Goal: Information Seeking & Learning: Find specific fact

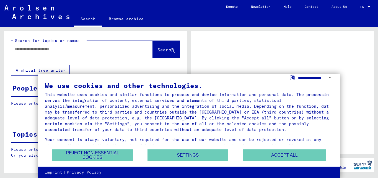
click at [330, 77] on select "**********" at bounding box center [315, 78] width 35 height 8
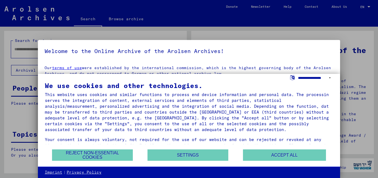
click at [330, 77] on select "**********" at bounding box center [315, 78] width 35 height 8
click at [298, 74] on select "**********" at bounding box center [315, 78] width 35 height 8
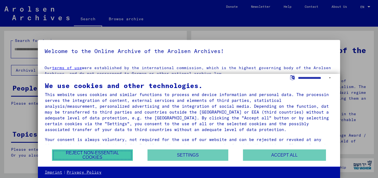
click at [102, 155] on button "Reject non-essential cookies" at bounding box center [92, 154] width 81 height 11
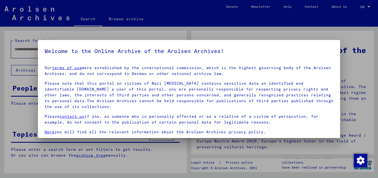
click at [193, 147] on div at bounding box center [189, 89] width 378 height 178
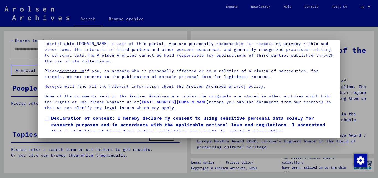
scroll to position [17, 0]
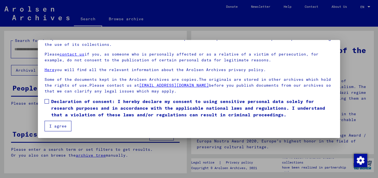
click at [48, 99] on span at bounding box center [47, 101] width 4 height 4
click at [51, 124] on button "I agree" at bounding box center [58, 126] width 27 height 11
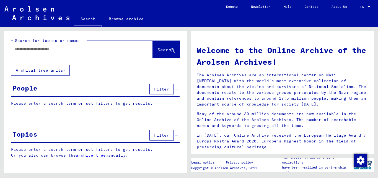
click at [57, 45] on div at bounding box center [73, 49] width 125 height 12
click at [55, 47] on input "text" at bounding box center [75, 49] width 122 height 6
type input "******"
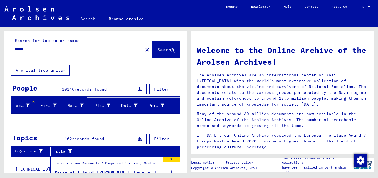
click at [0, 83] on div "Search for topics or names ****** close Search Archival tree units People 10146…" at bounding box center [94, 100] width 189 height 146
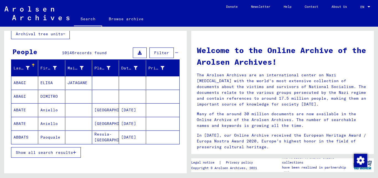
scroll to position [37, 0]
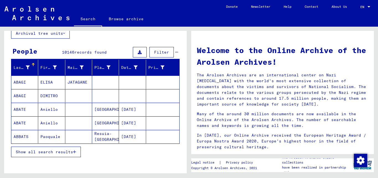
click at [76, 150] on icon "button" at bounding box center [74, 152] width 3 height 4
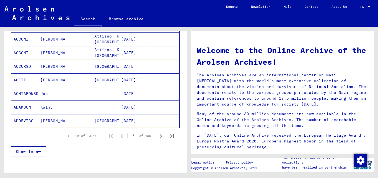
scroll to position [309, 0]
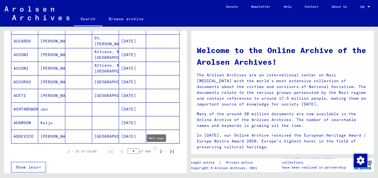
click at [157, 150] on icon "Next page" at bounding box center [161, 151] width 8 height 8
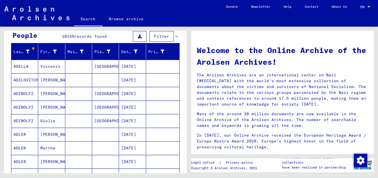
scroll to position [337, 0]
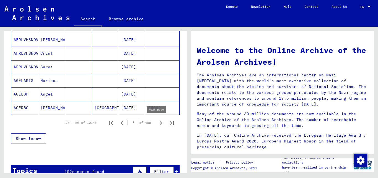
click at [158, 120] on icon "Next page" at bounding box center [161, 123] width 8 height 8
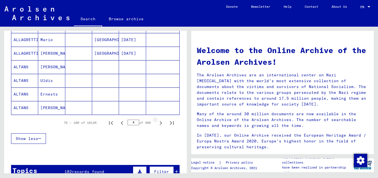
click at [158, 120] on icon "Next page" at bounding box center [161, 123] width 8 height 8
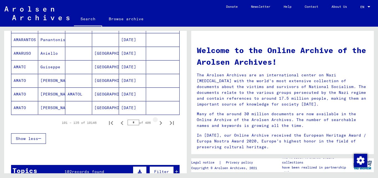
click at [158, 120] on icon "Next page" at bounding box center [161, 123] width 8 height 8
type input "*"
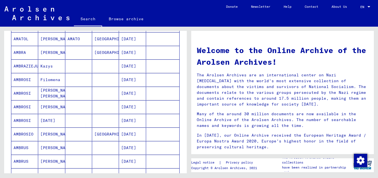
scroll to position [0, 0]
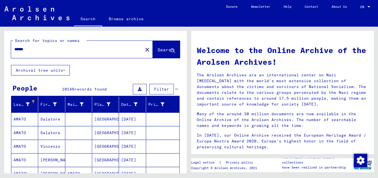
click at [36, 48] on input "******" at bounding box center [75, 49] width 122 height 6
type input "**********"
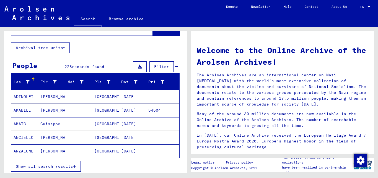
scroll to position [62, 0]
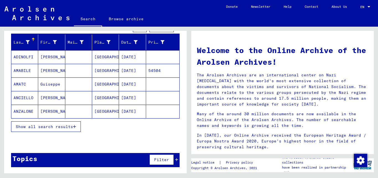
click at [76, 123] on button "Show all search results" at bounding box center [46, 126] width 70 height 11
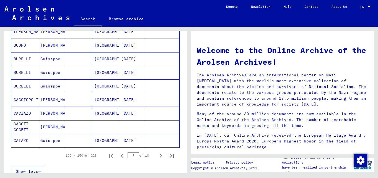
scroll to position [313, 0]
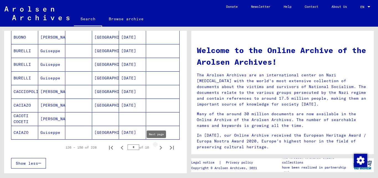
click at [157, 148] on icon "Next page" at bounding box center [161, 148] width 8 height 8
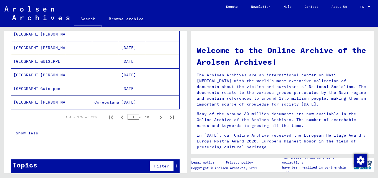
scroll to position [349, 0]
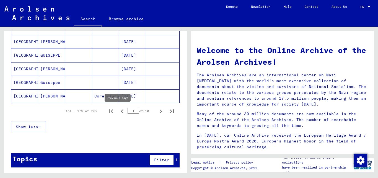
click at [119, 109] on icon "Previous page" at bounding box center [122, 111] width 8 height 8
type input "*"
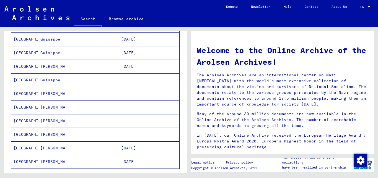
scroll to position [284, 0]
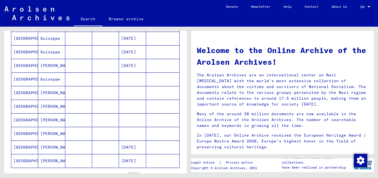
drag, startPoint x: 42, startPoint y: 79, endPoint x: 21, endPoint y: 80, distance: 21.1
click at [21, 80] on mat-cell "[GEOGRAPHIC_DATA]" at bounding box center [24, 78] width 27 height 13
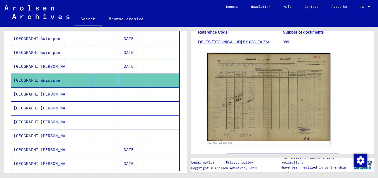
scroll to position [109, 0]
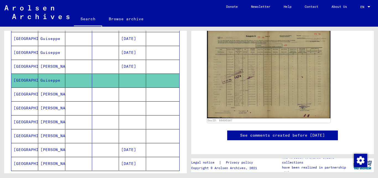
click at [19, 94] on mat-cell "[GEOGRAPHIC_DATA]" at bounding box center [24, 94] width 27 height 14
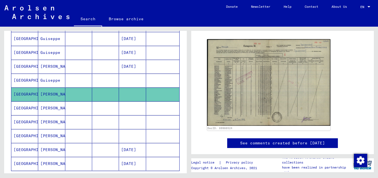
scroll to position [102, 0]
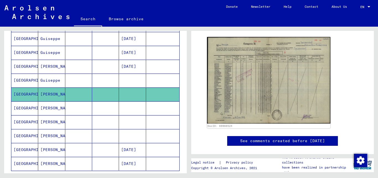
click at [16, 107] on mat-cell "[GEOGRAPHIC_DATA]" at bounding box center [24, 108] width 27 height 14
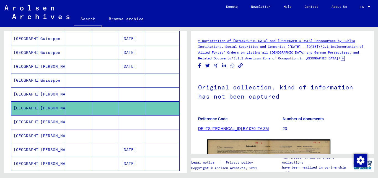
scroll to position [107, 0]
